Goal: Task Accomplishment & Management: Use online tool/utility

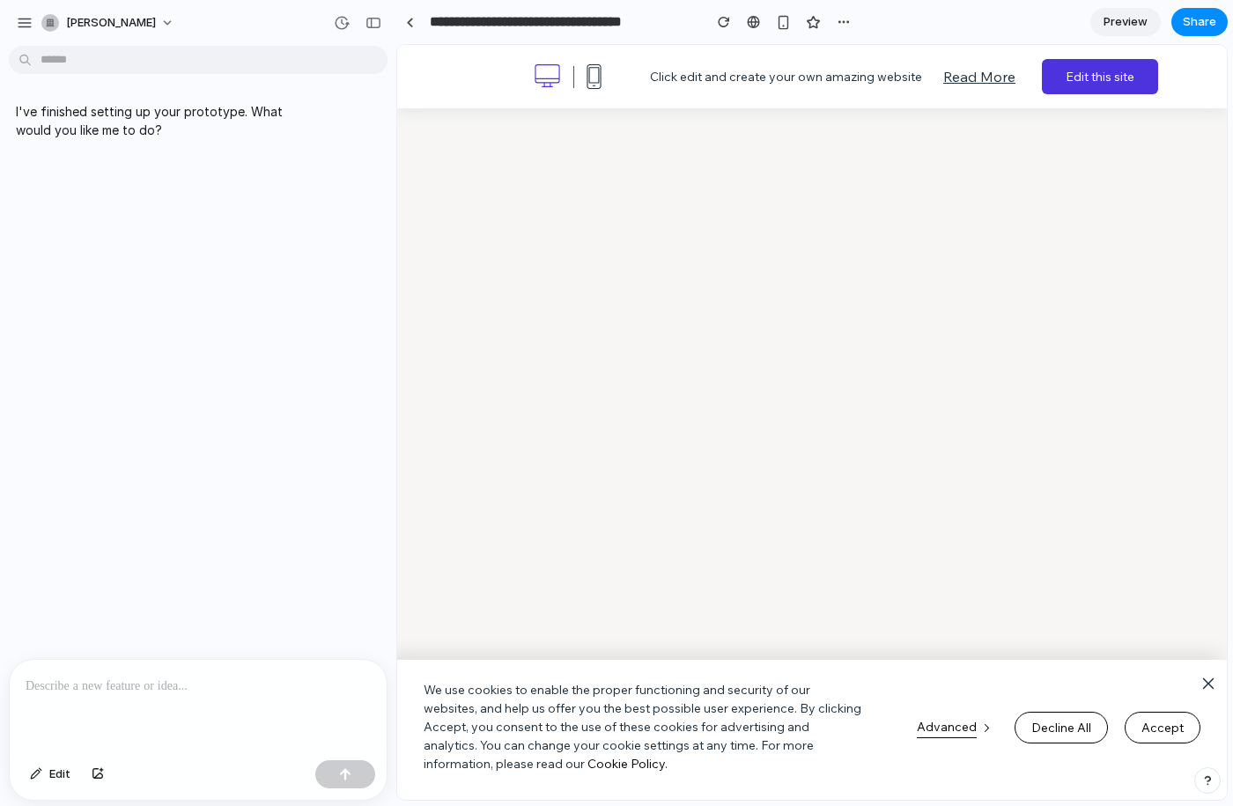
click at [1087, 84] on link "Edit this site" at bounding box center [1100, 76] width 116 height 35
